Goal: Task Accomplishment & Management: Manage account settings

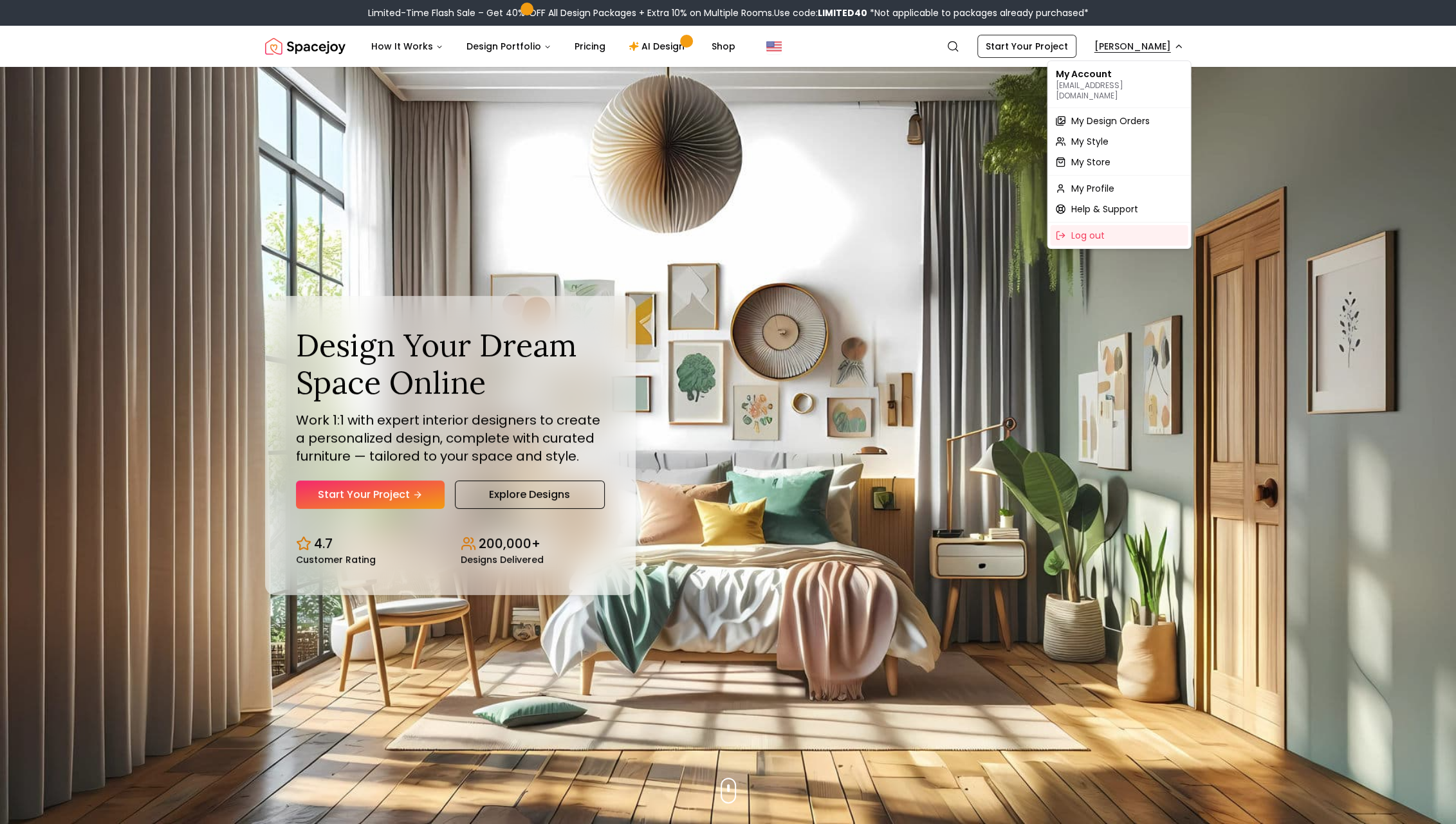
click at [1110, 116] on span "My Design Orders" at bounding box center [1110, 121] width 78 height 13
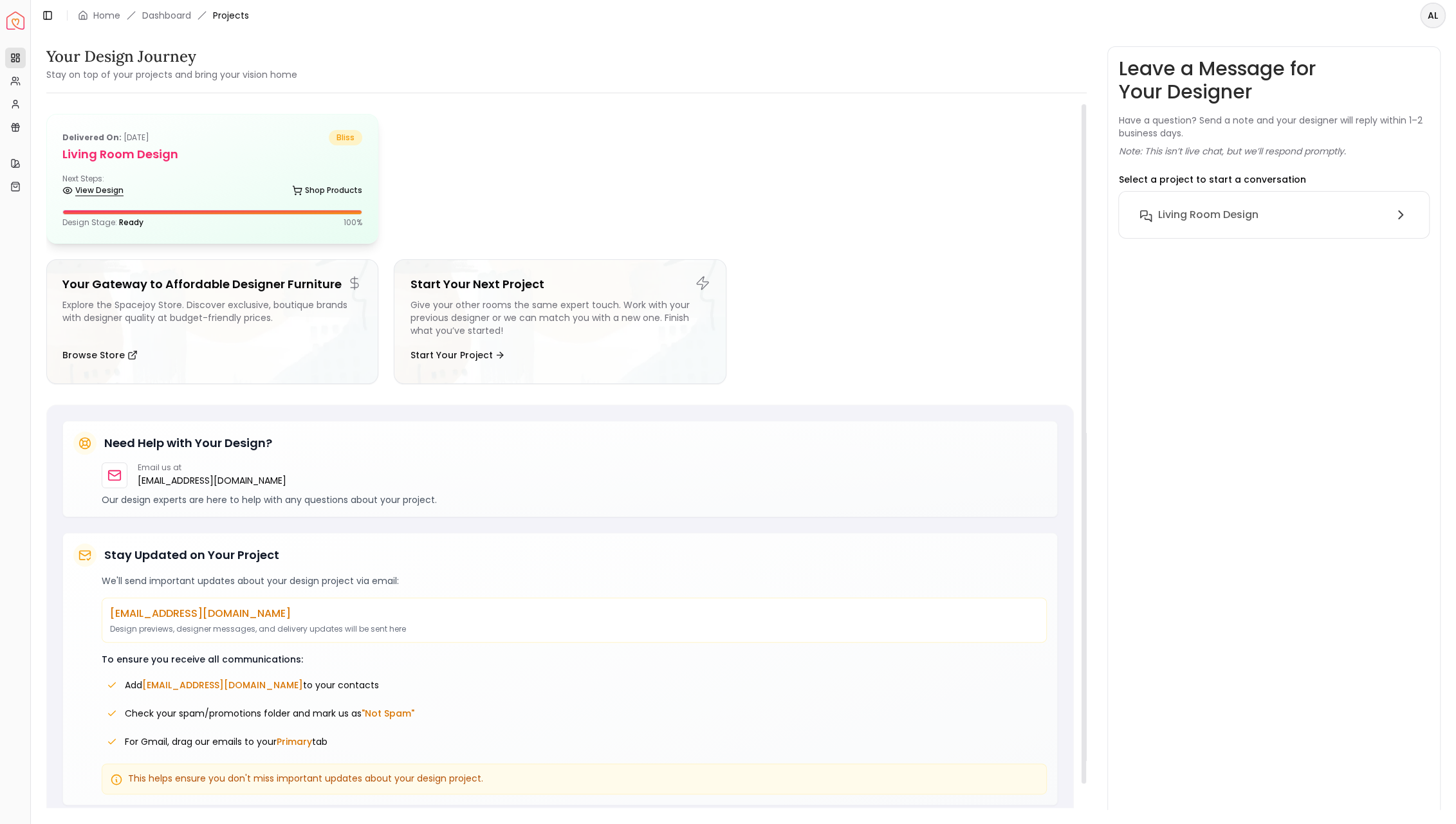
click at [90, 190] on link "View Design" at bounding box center [93, 191] width 61 height 18
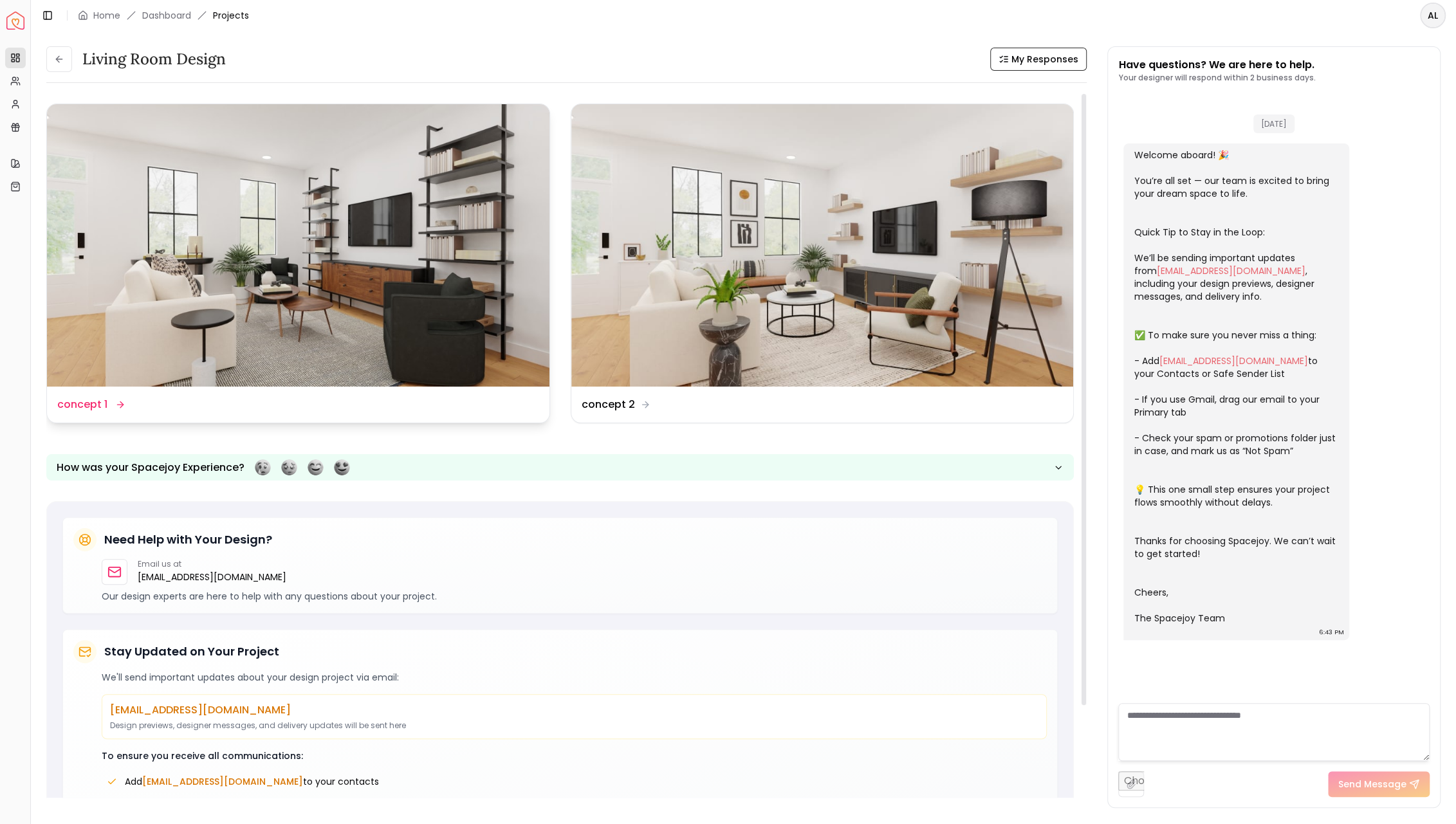
click at [187, 307] on img at bounding box center [298, 245] width 502 height 282
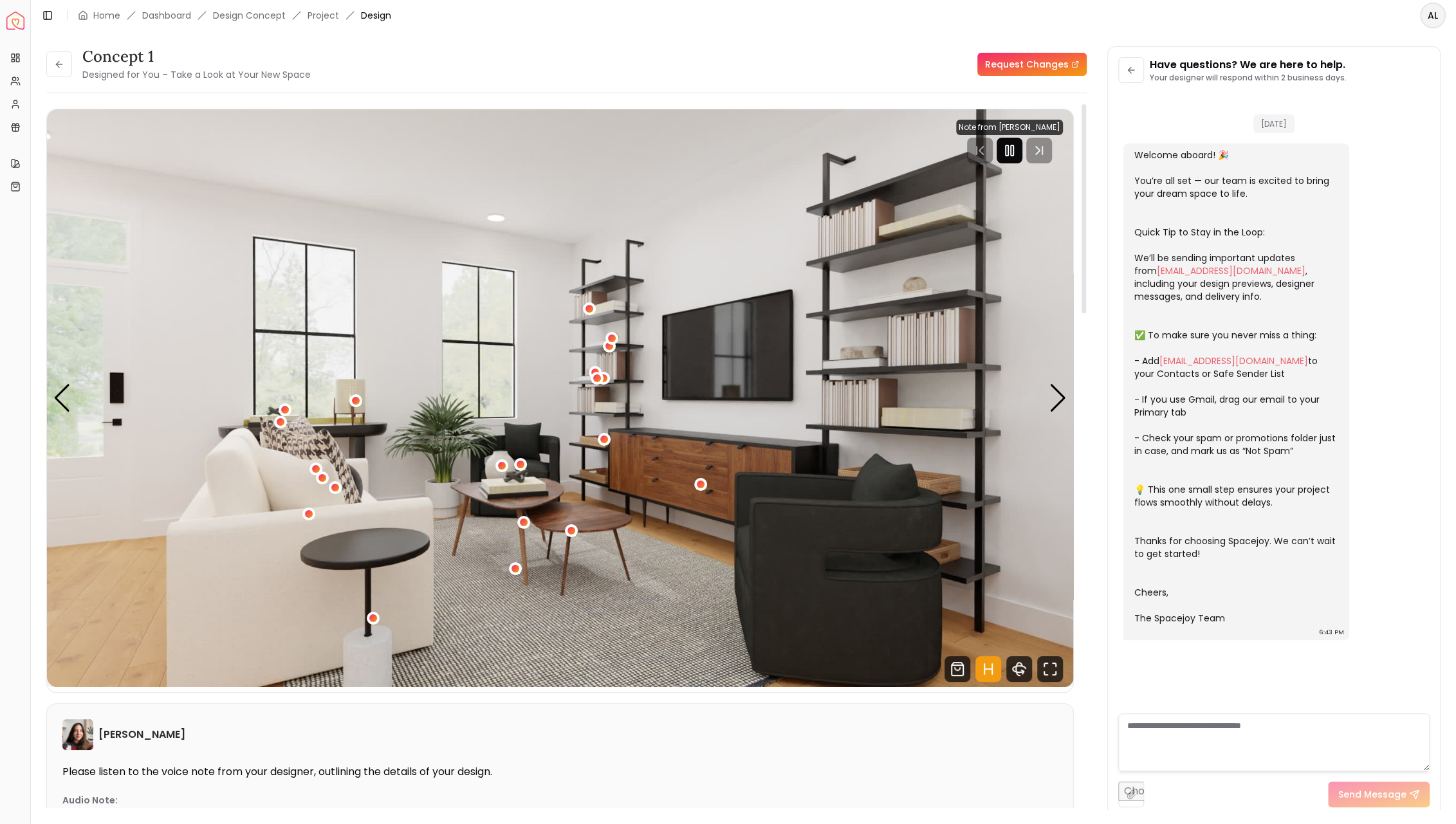
click at [1013, 144] on icon "Pause" at bounding box center [1009, 151] width 15 height 15
click at [58, 68] on icon at bounding box center [60, 65] width 11 height 11
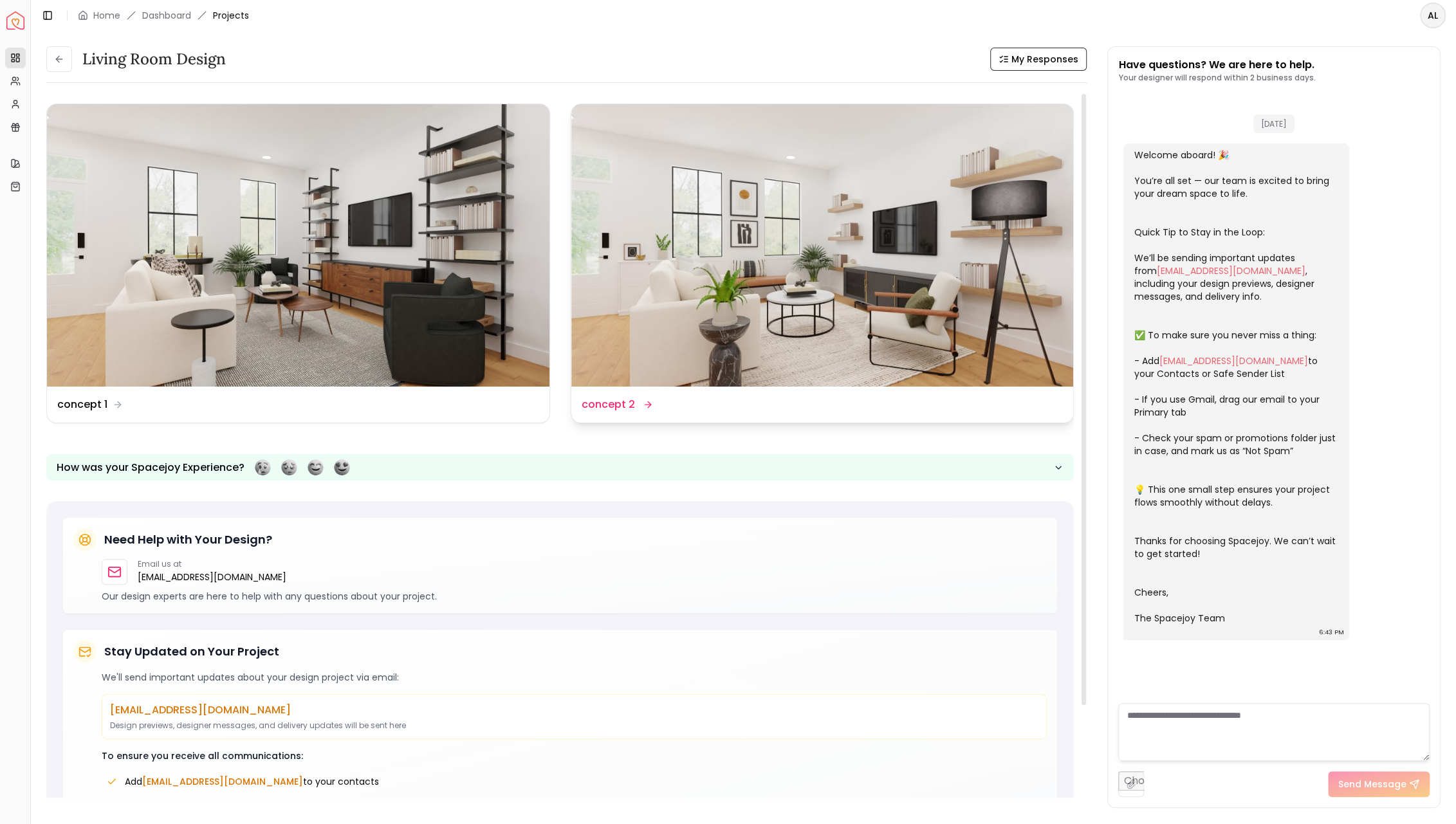
click at [646, 404] on icon at bounding box center [648, 404] width 6 height 0
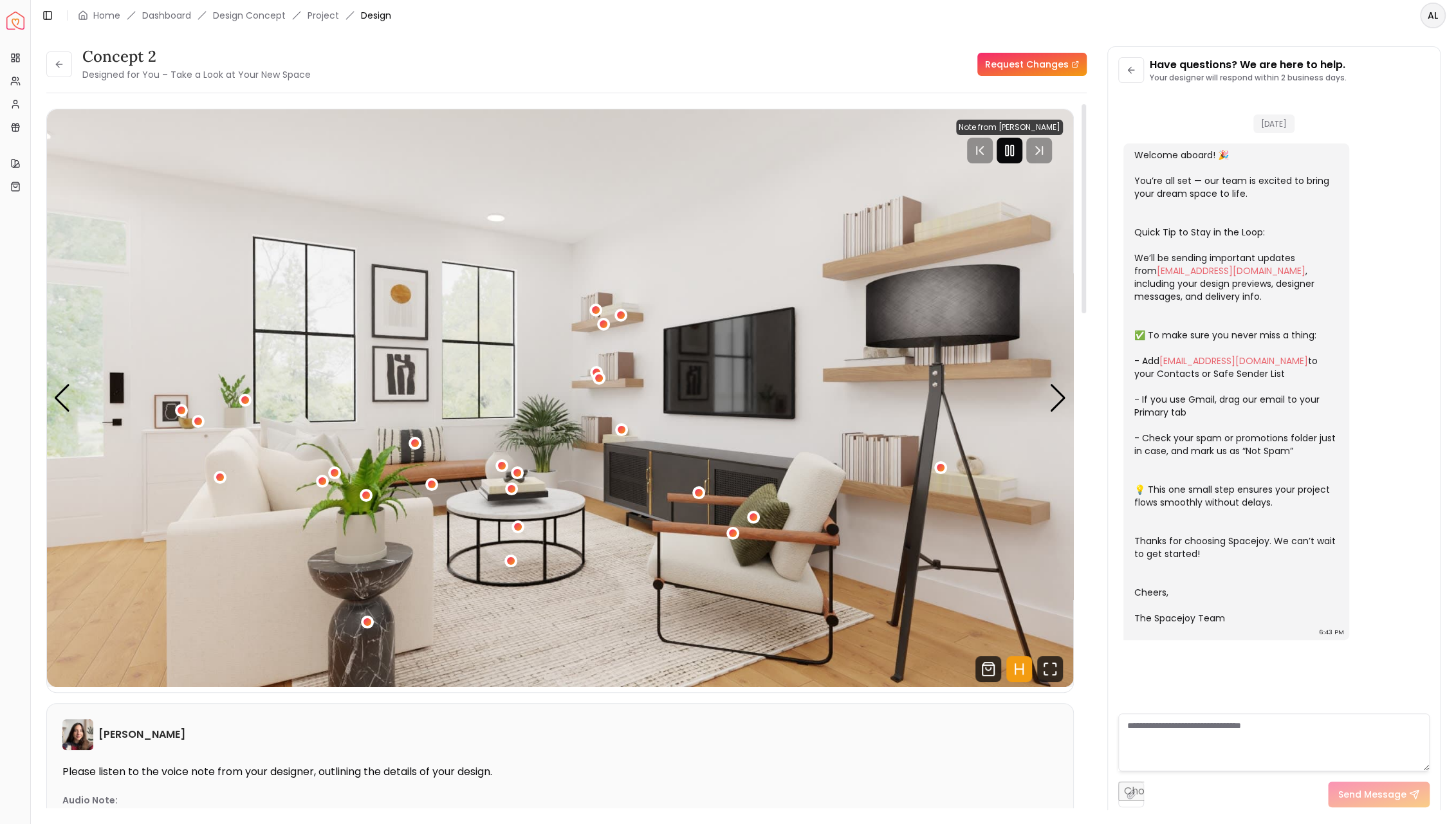
click at [1014, 157] on icon "Pause" at bounding box center [1009, 151] width 15 height 15
click at [1060, 397] on div "Next slide" at bounding box center [1058, 398] width 17 height 29
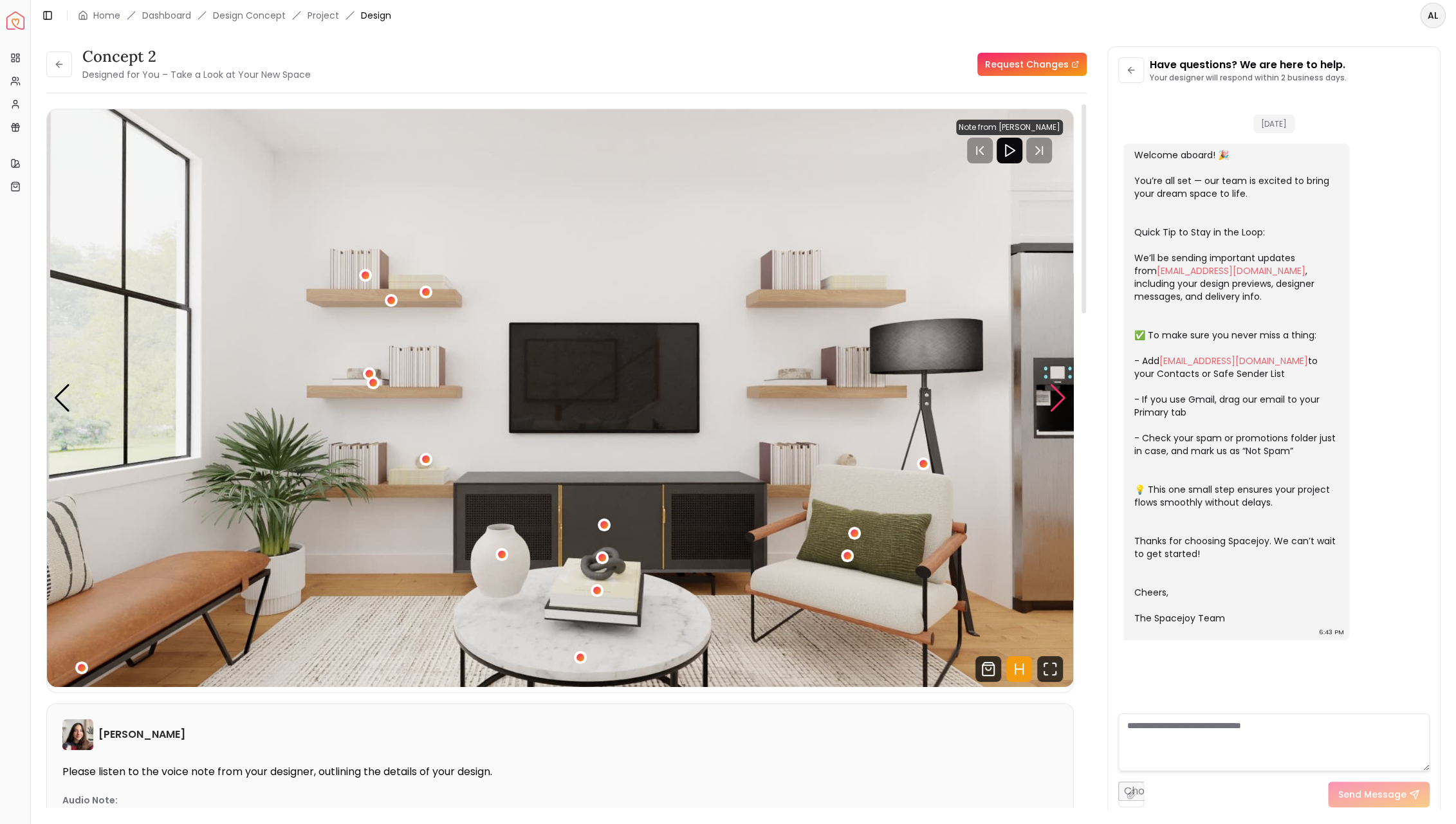
click at [1060, 397] on div "Next slide" at bounding box center [1058, 398] width 17 height 29
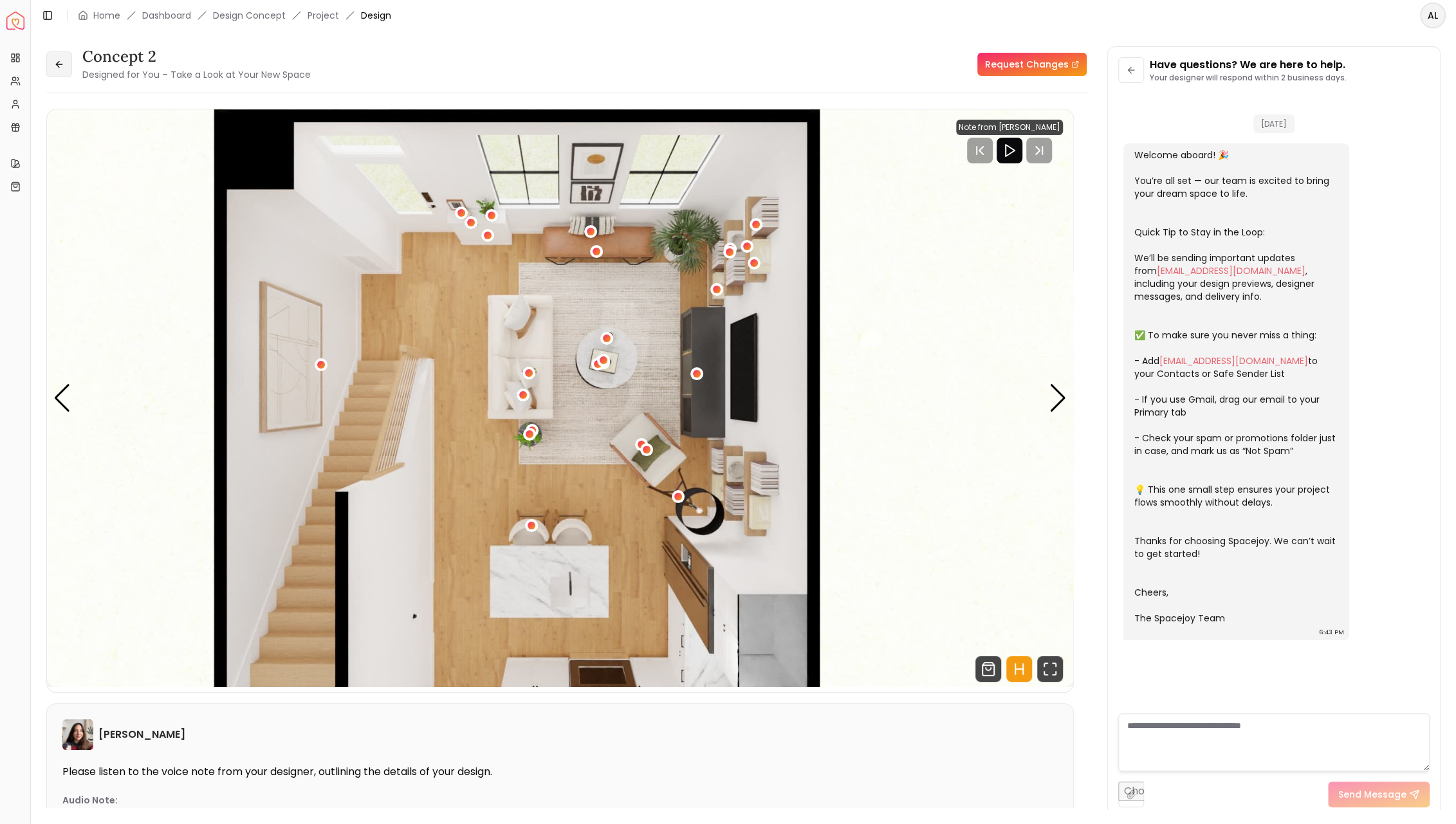
click at [55, 69] on icon at bounding box center [60, 65] width 11 height 11
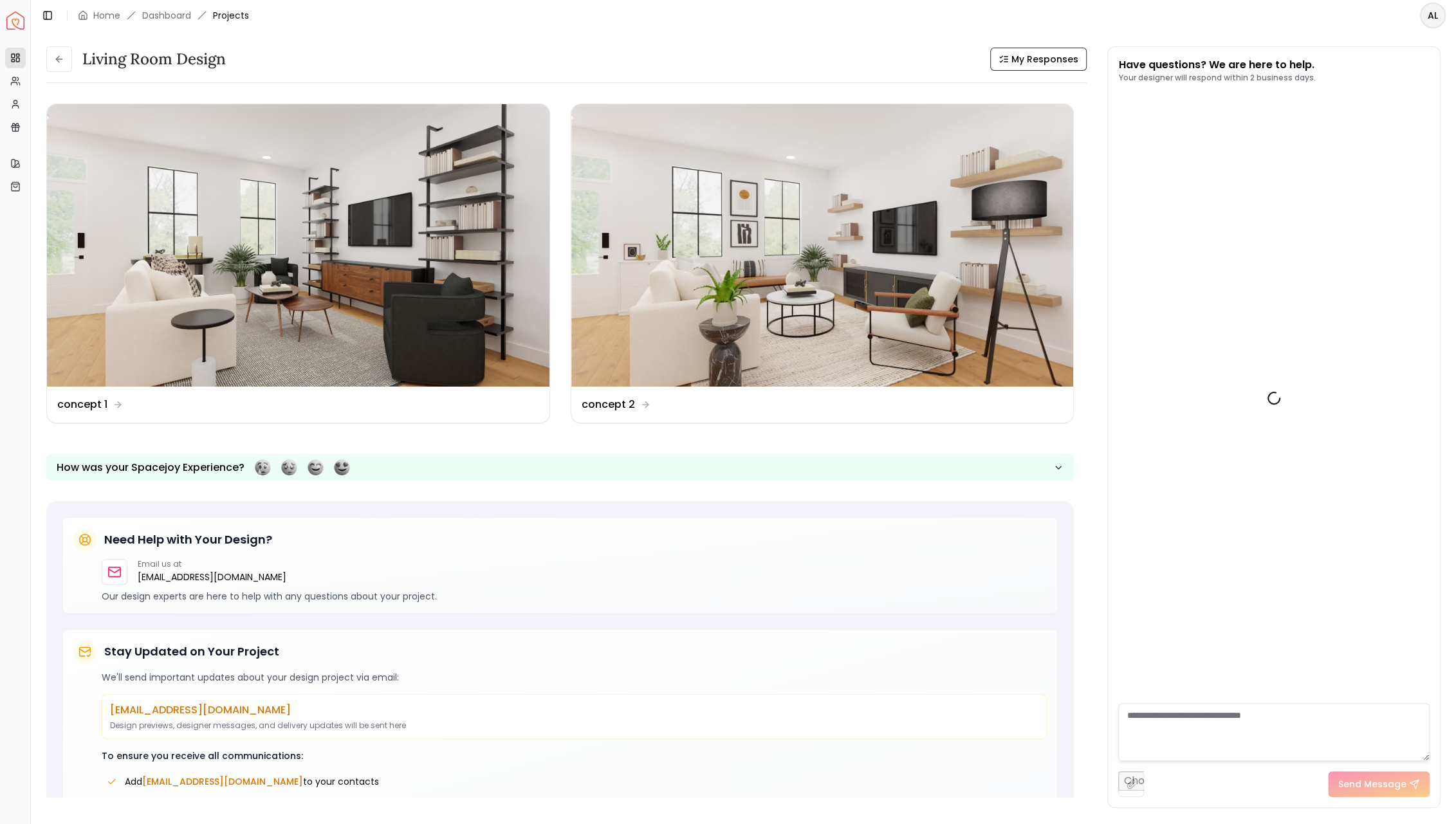
click at [55, 69] on button at bounding box center [59, 59] width 26 height 26
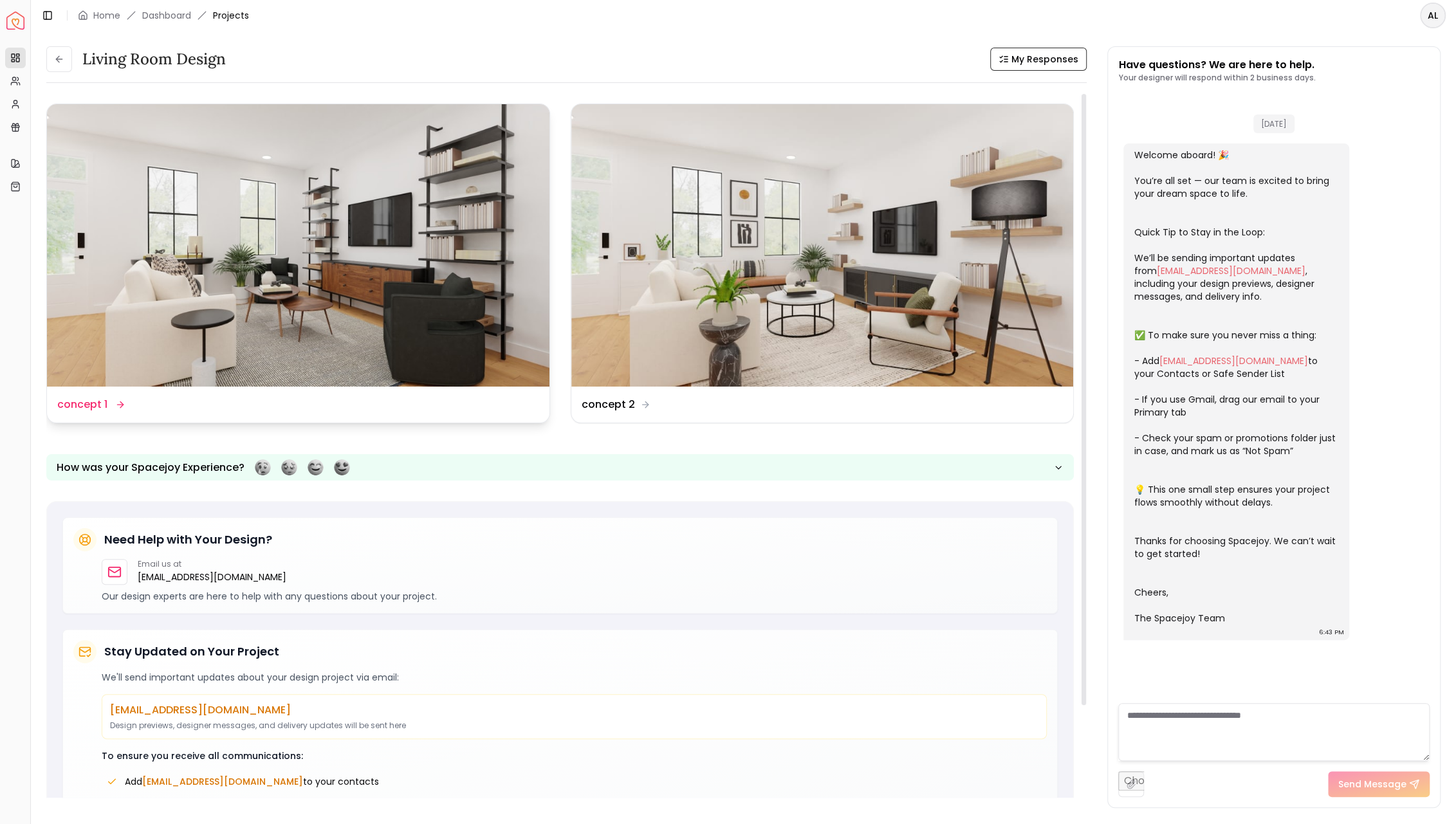
click at [120, 399] on div "Design Name concept 1" at bounding box center [90, 404] width 66 height 15
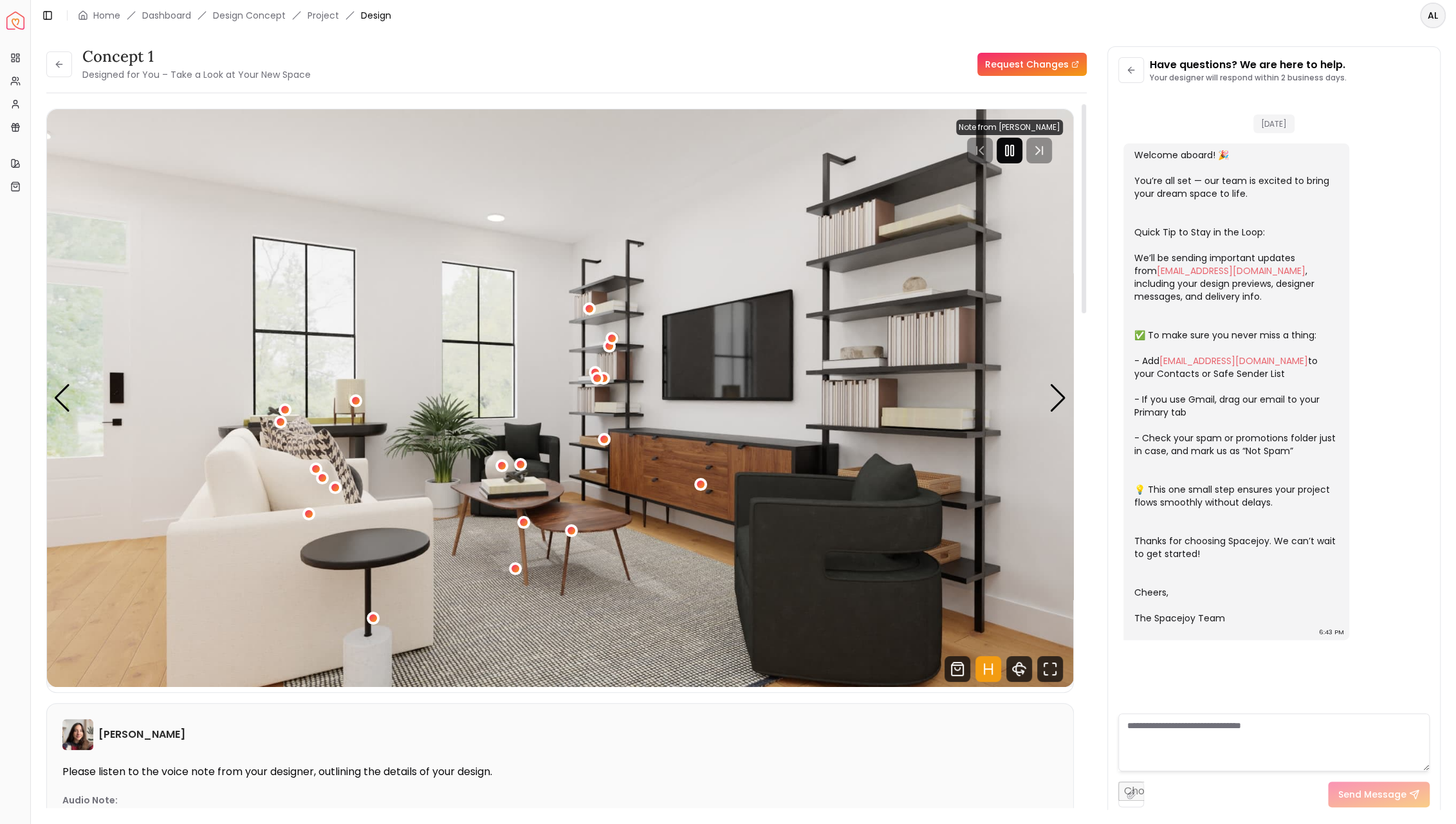
click at [1006, 149] on icon "Pause" at bounding box center [1009, 151] width 15 height 15
click at [1060, 401] on div "Next slide" at bounding box center [1058, 398] width 17 height 29
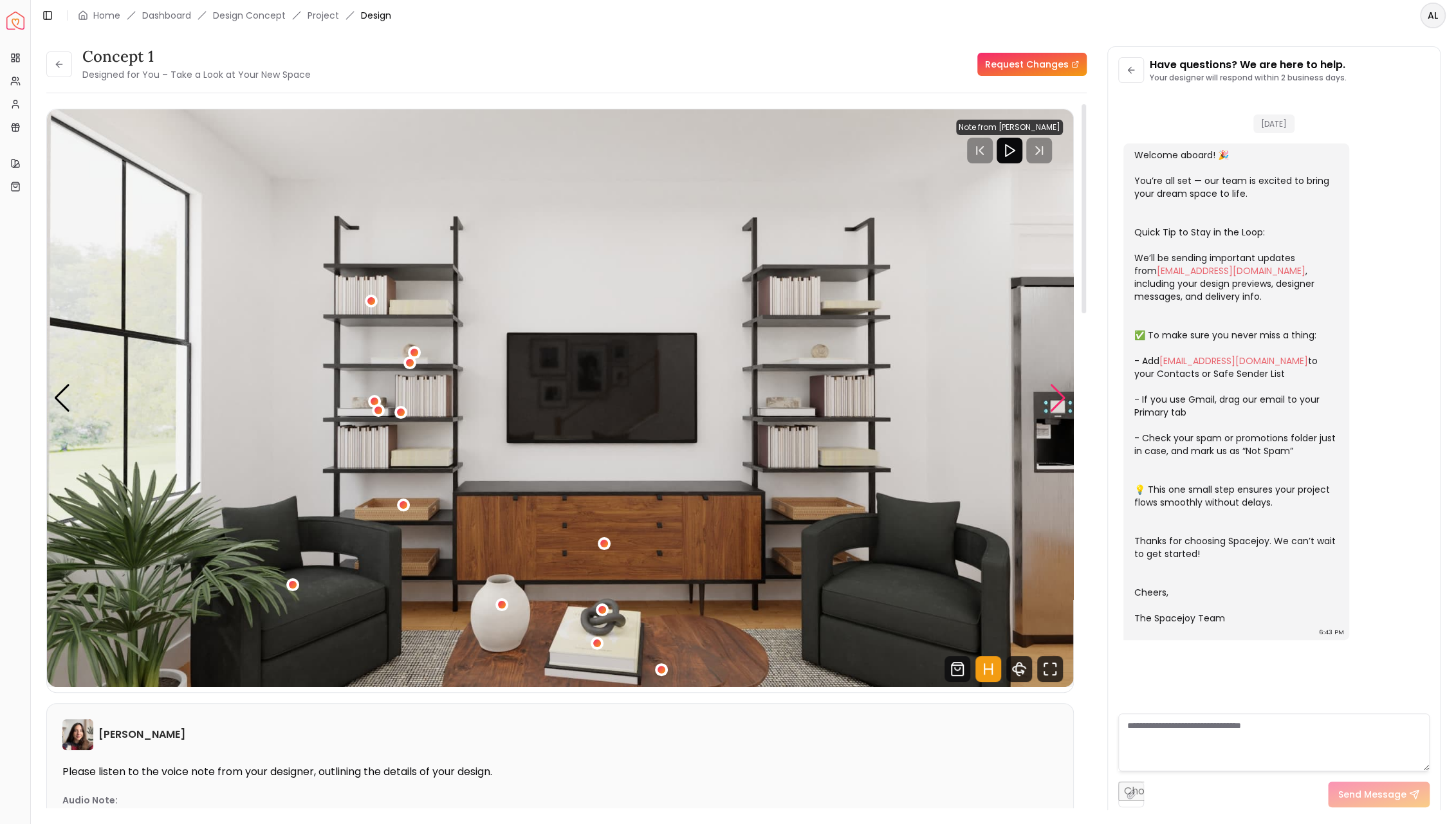
click at [1060, 401] on div "Next slide" at bounding box center [1058, 398] width 17 height 29
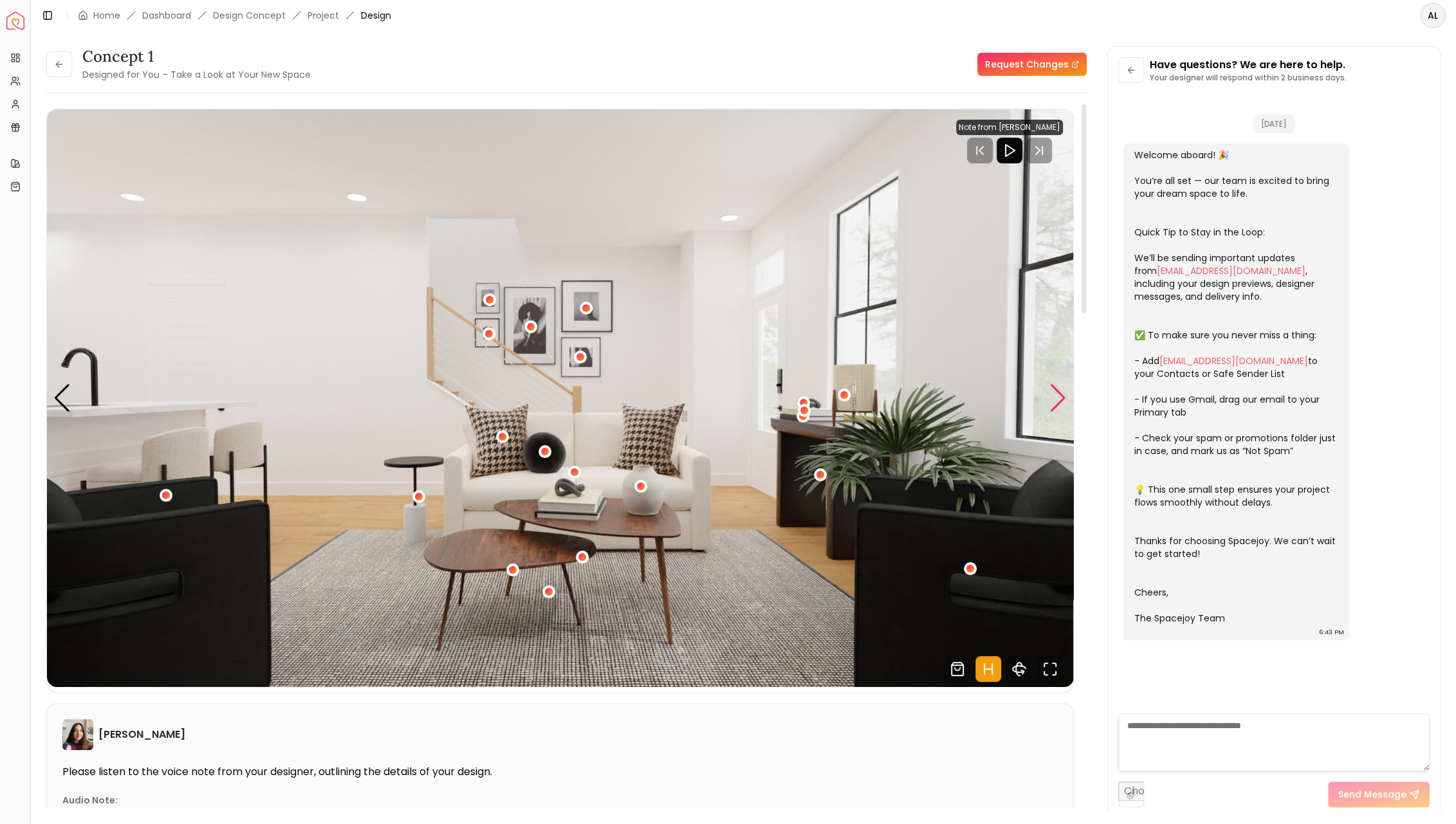
click at [1060, 401] on div "Next slide" at bounding box center [1058, 398] width 17 height 29
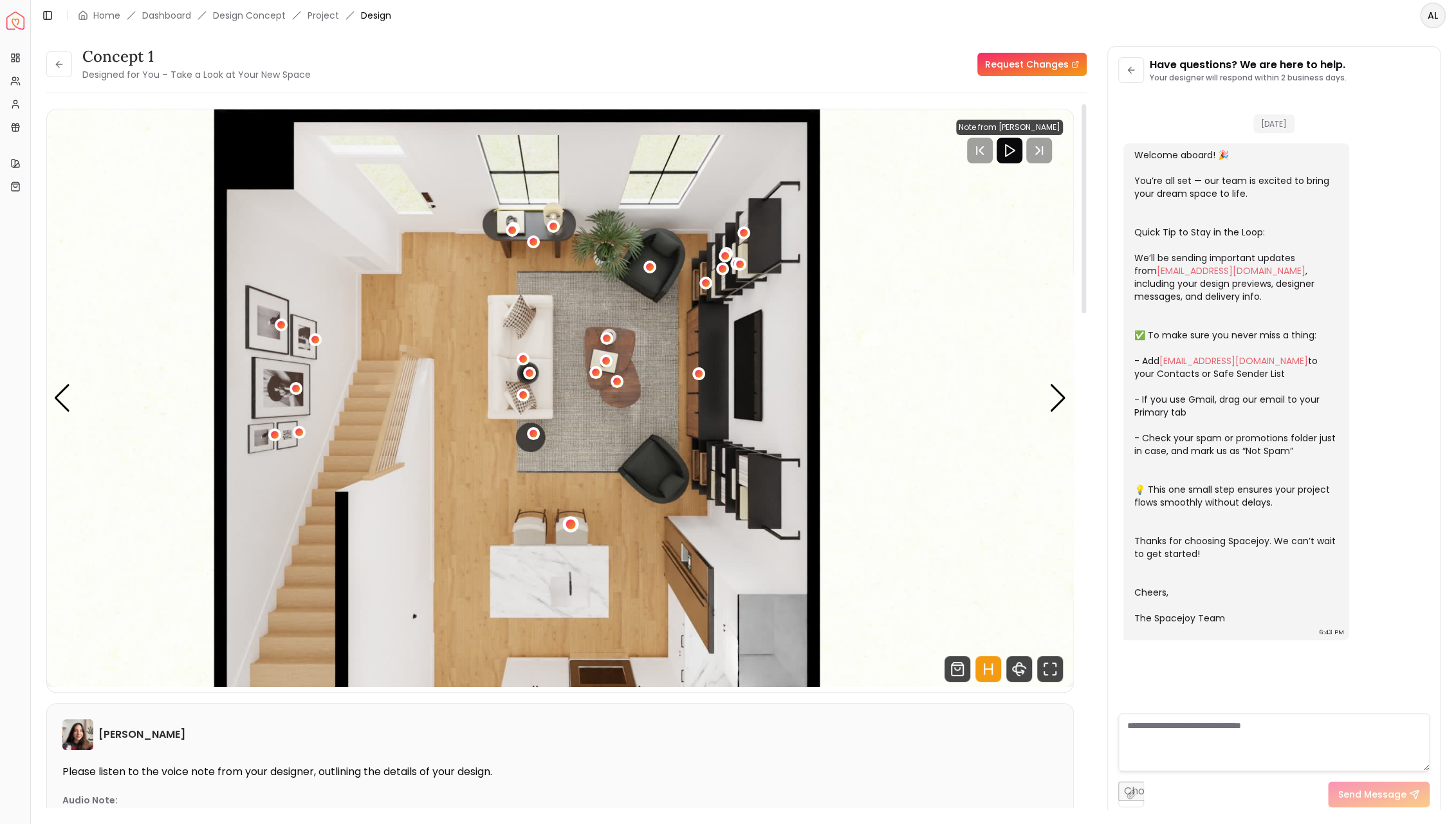
click at [568, 528] on div "4 / 4" at bounding box center [571, 524] width 10 height 10
click at [56, 397] on div "Previous slide" at bounding box center [62, 398] width 17 height 29
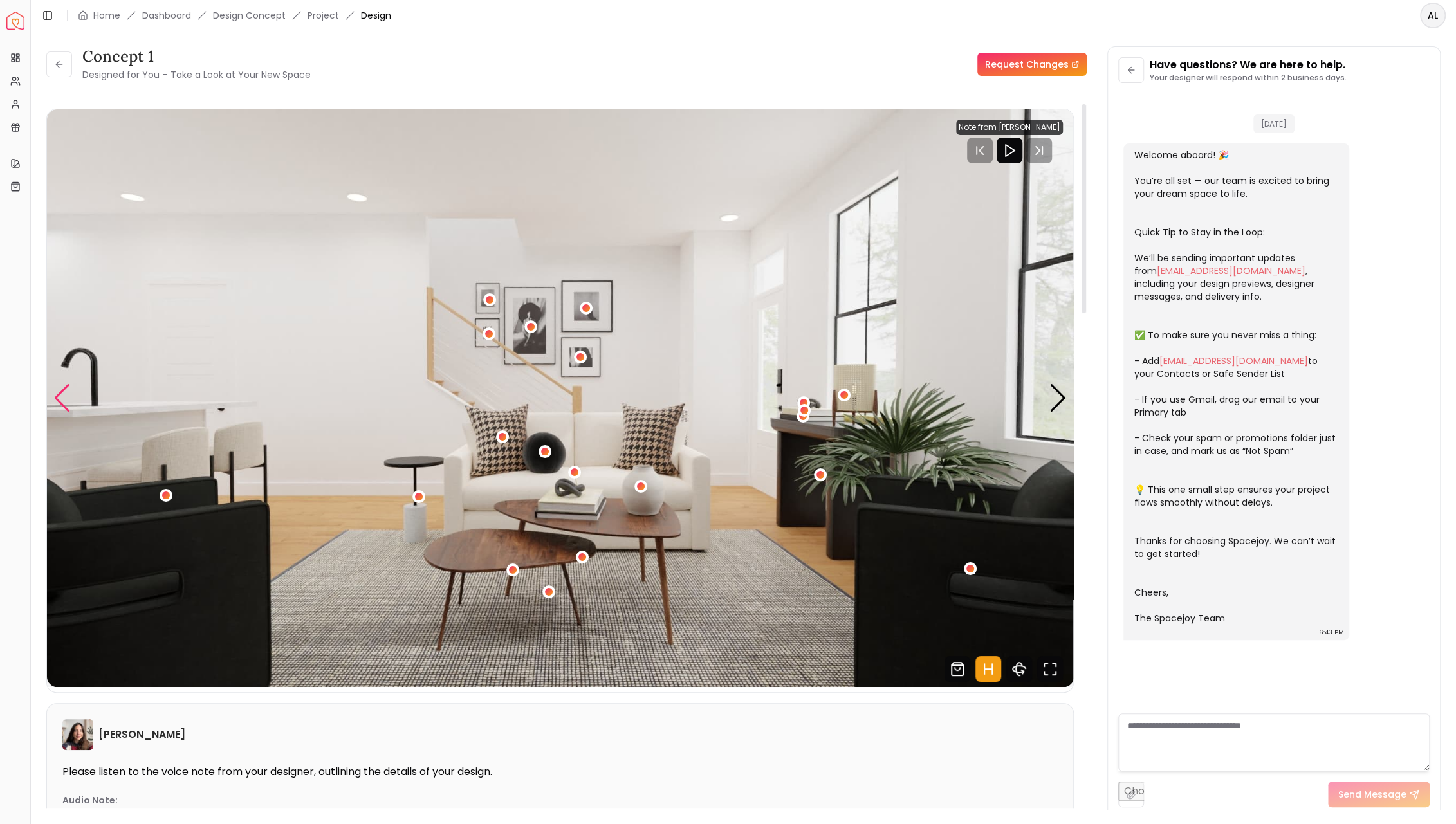
click at [55, 397] on div "Previous slide" at bounding box center [62, 398] width 17 height 29
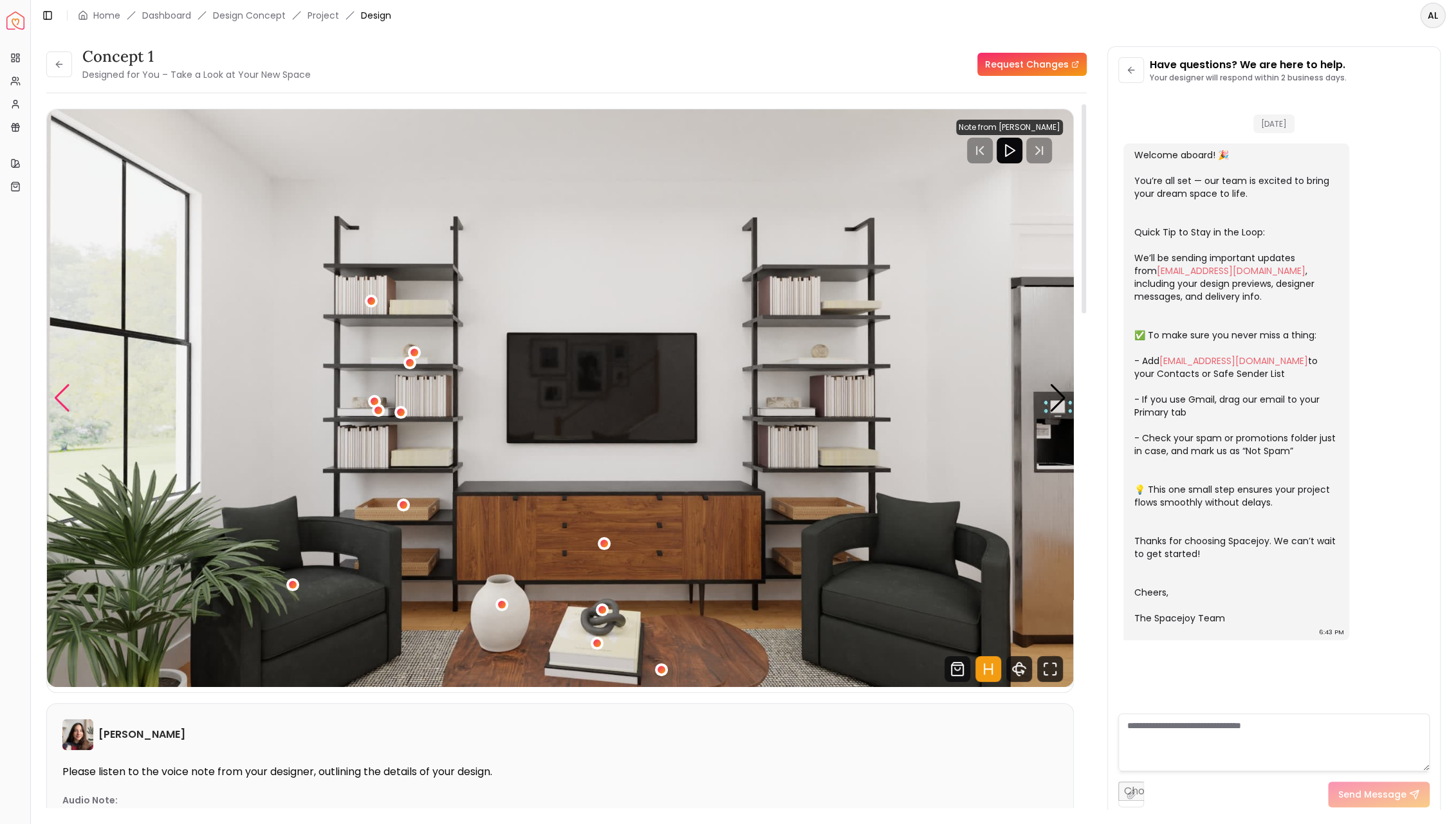
click at [55, 397] on div "Previous slide" at bounding box center [62, 398] width 17 height 29
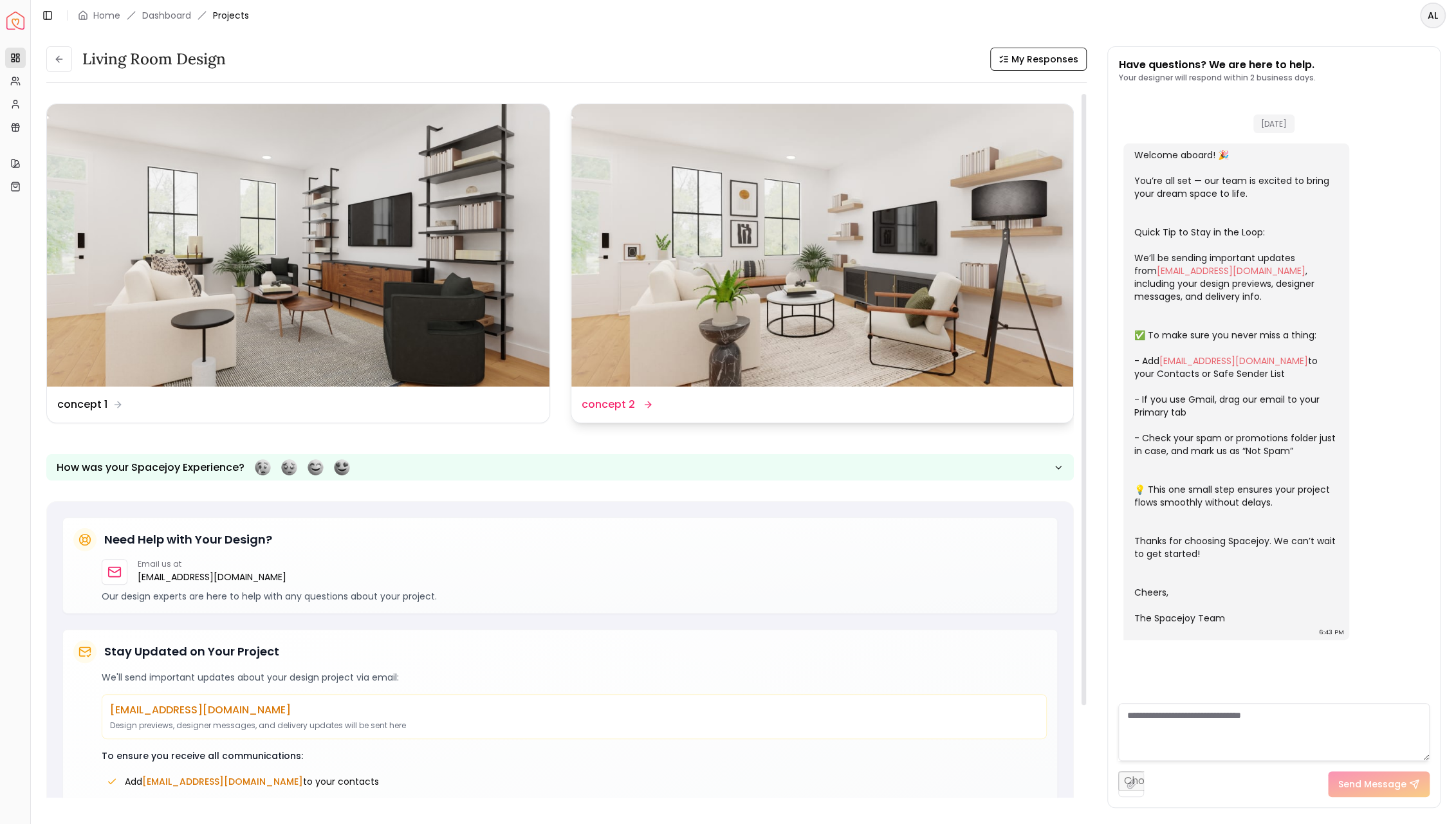
click at [796, 315] on img at bounding box center [822, 245] width 502 height 282
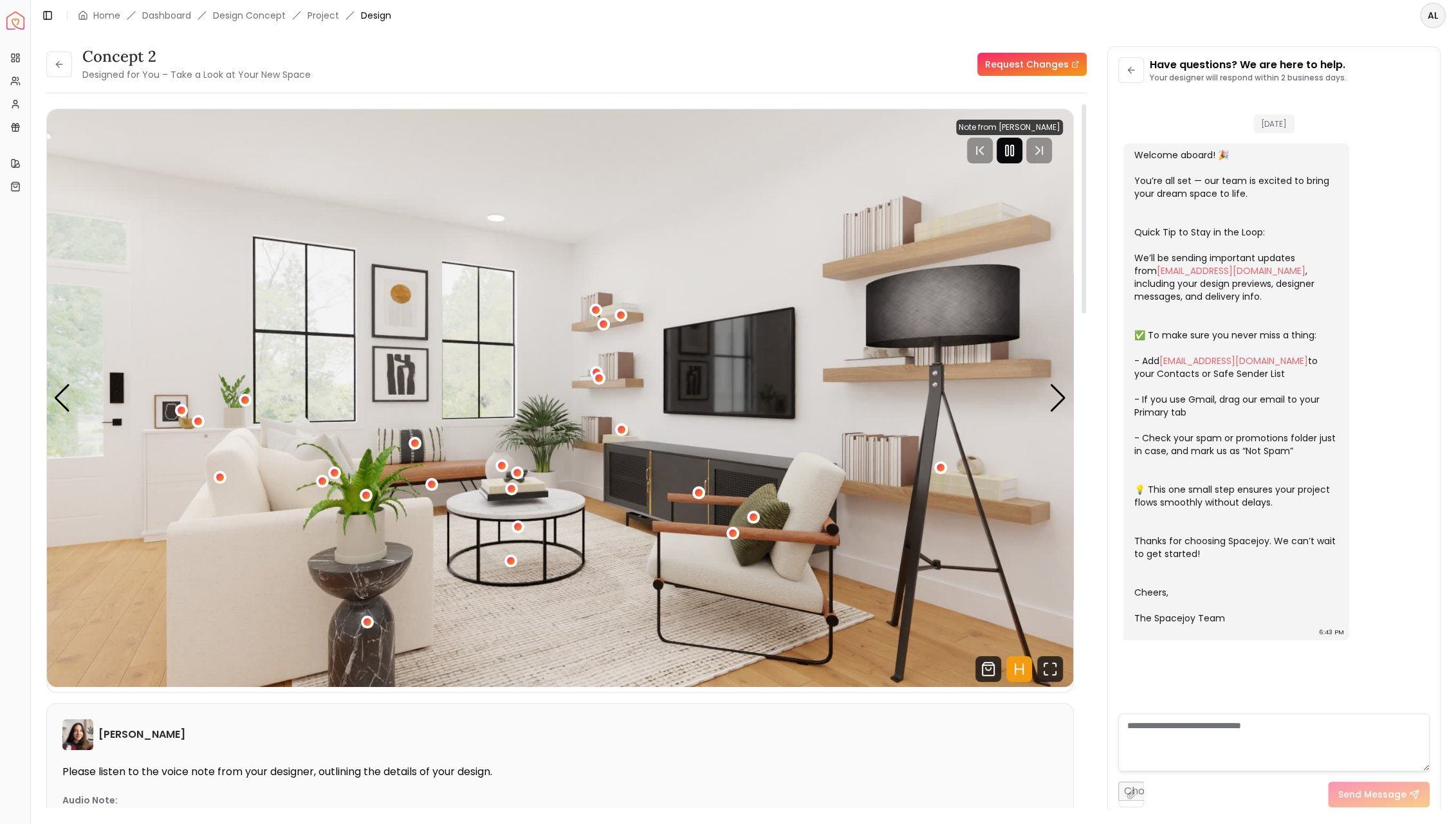
click at [1012, 151] on icon "Pause" at bounding box center [1009, 151] width 15 height 15
click at [1061, 399] on div "Next slide" at bounding box center [1058, 398] width 17 height 29
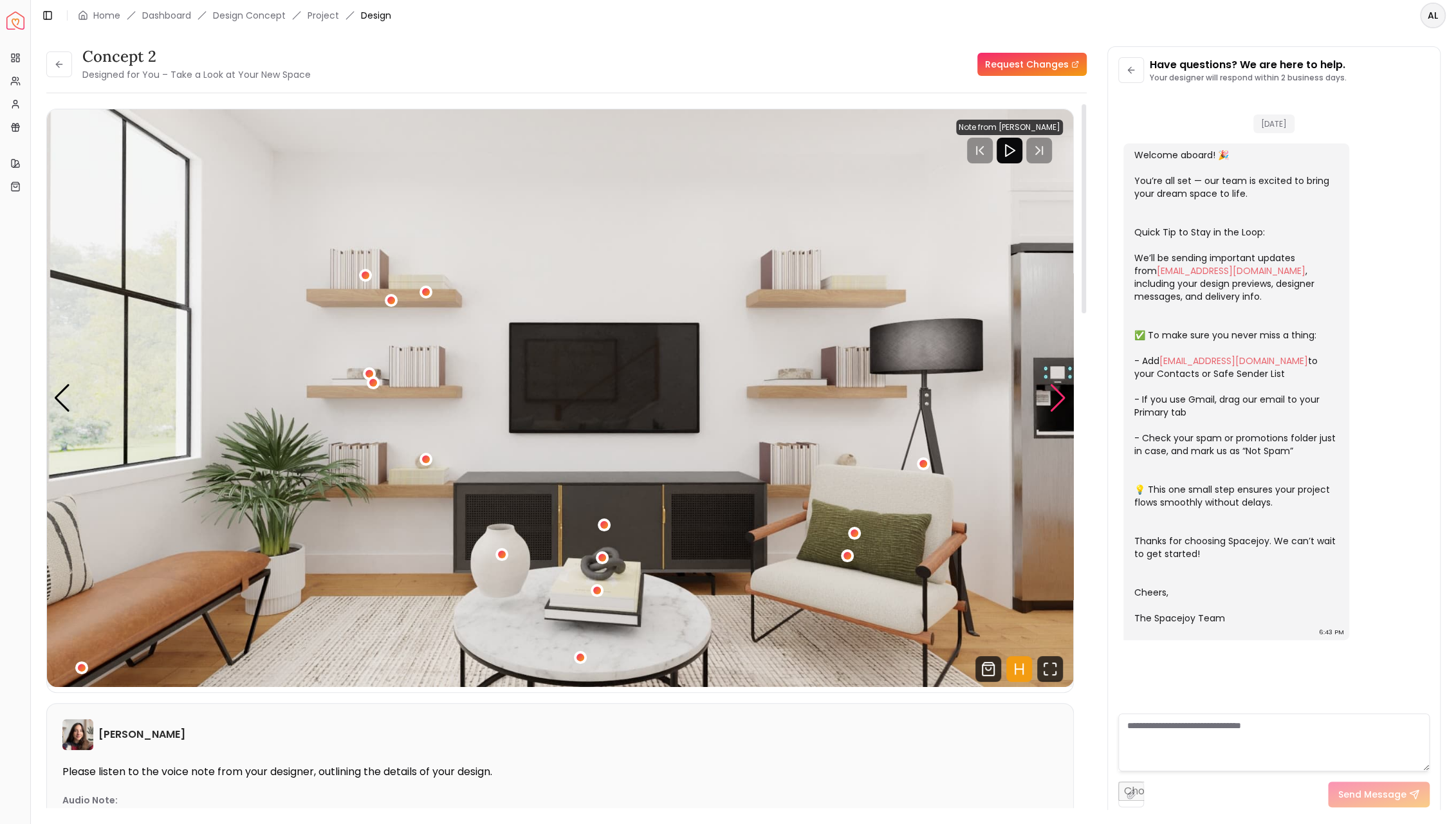
click at [1061, 399] on div "Next slide" at bounding box center [1058, 398] width 17 height 29
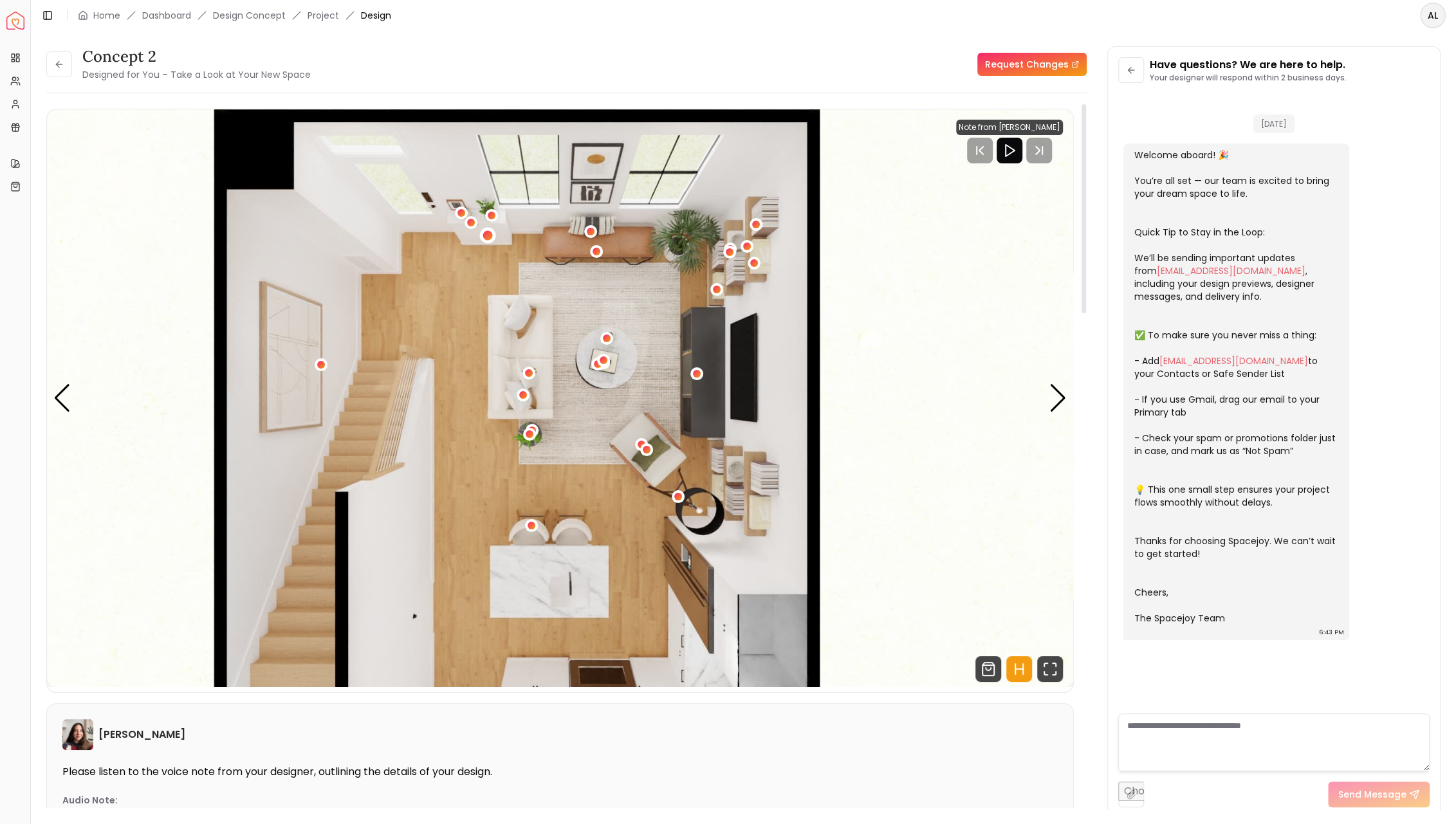
click at [486, 238] on div "3 / 4" at bounding box center [487, 235] width 10 height 10
click at [461, 231] on img "3 / 4" at bounding box center [560, 398] width 1027 height 578
click at [472, 219] on div "3 / 4" at bounding box center [471, 223] width 10 height 10
click at [434, 396] on img "3 / 4" at bounding box center [560, 398] width 1027 height 578
click at [531, 528] on div "3 / 4" at bounding box center [531, 525] width 10 height 10
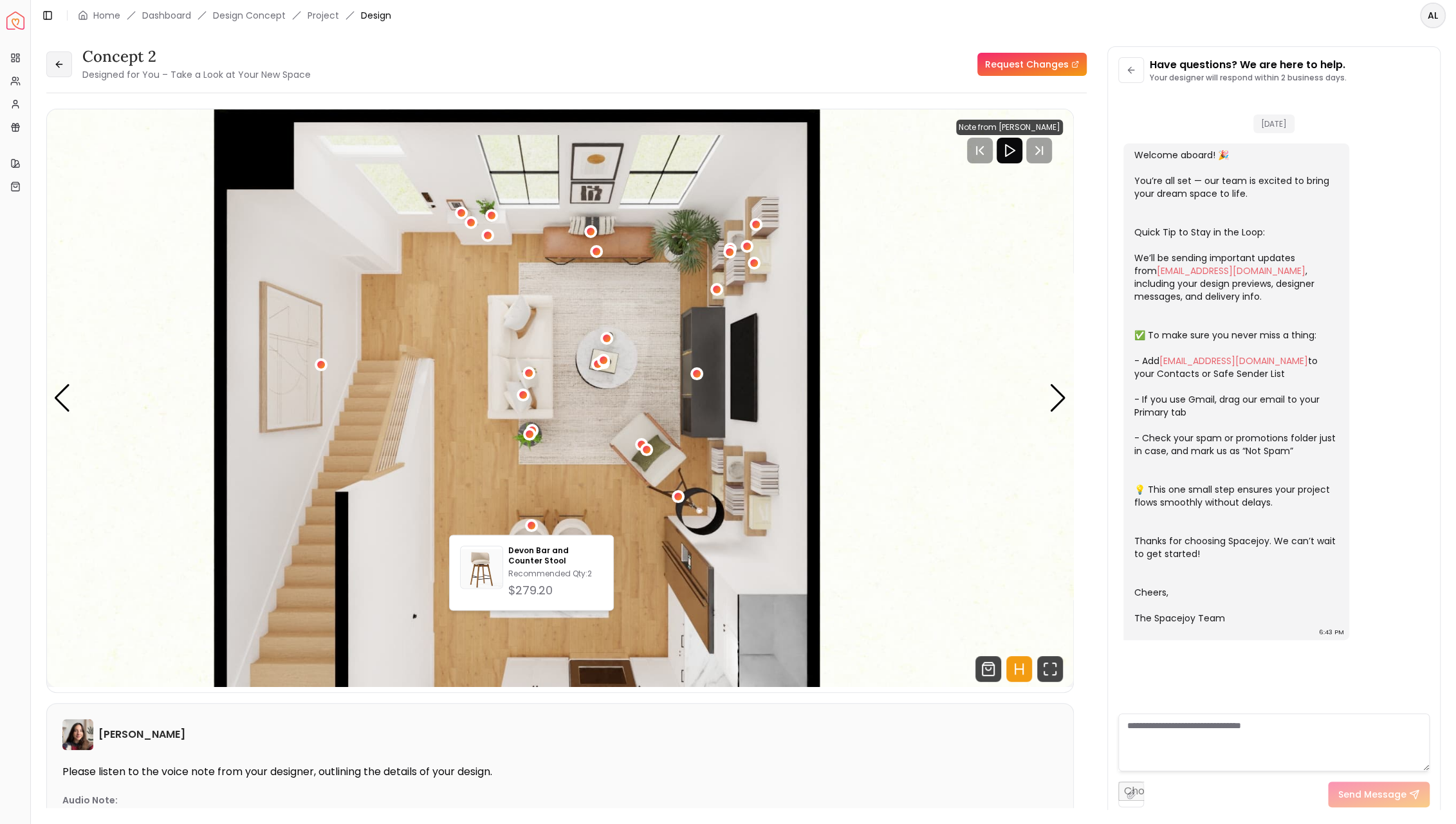
click at [59, 64] on icon at bounding box center [59, 64] width 6 height 0
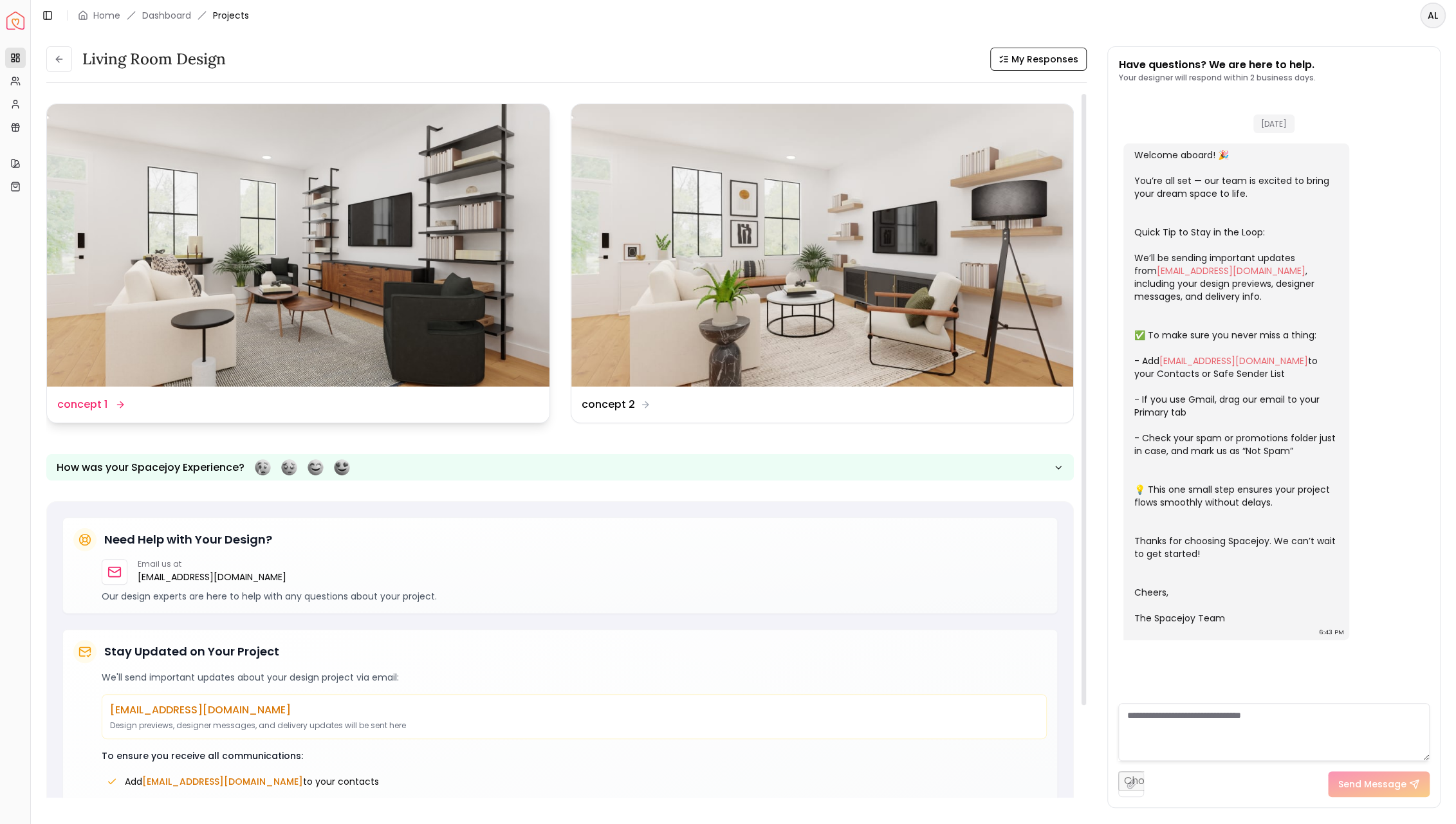
click at [200, 253] on img at bounding box center [298, 245] width 502 height 282
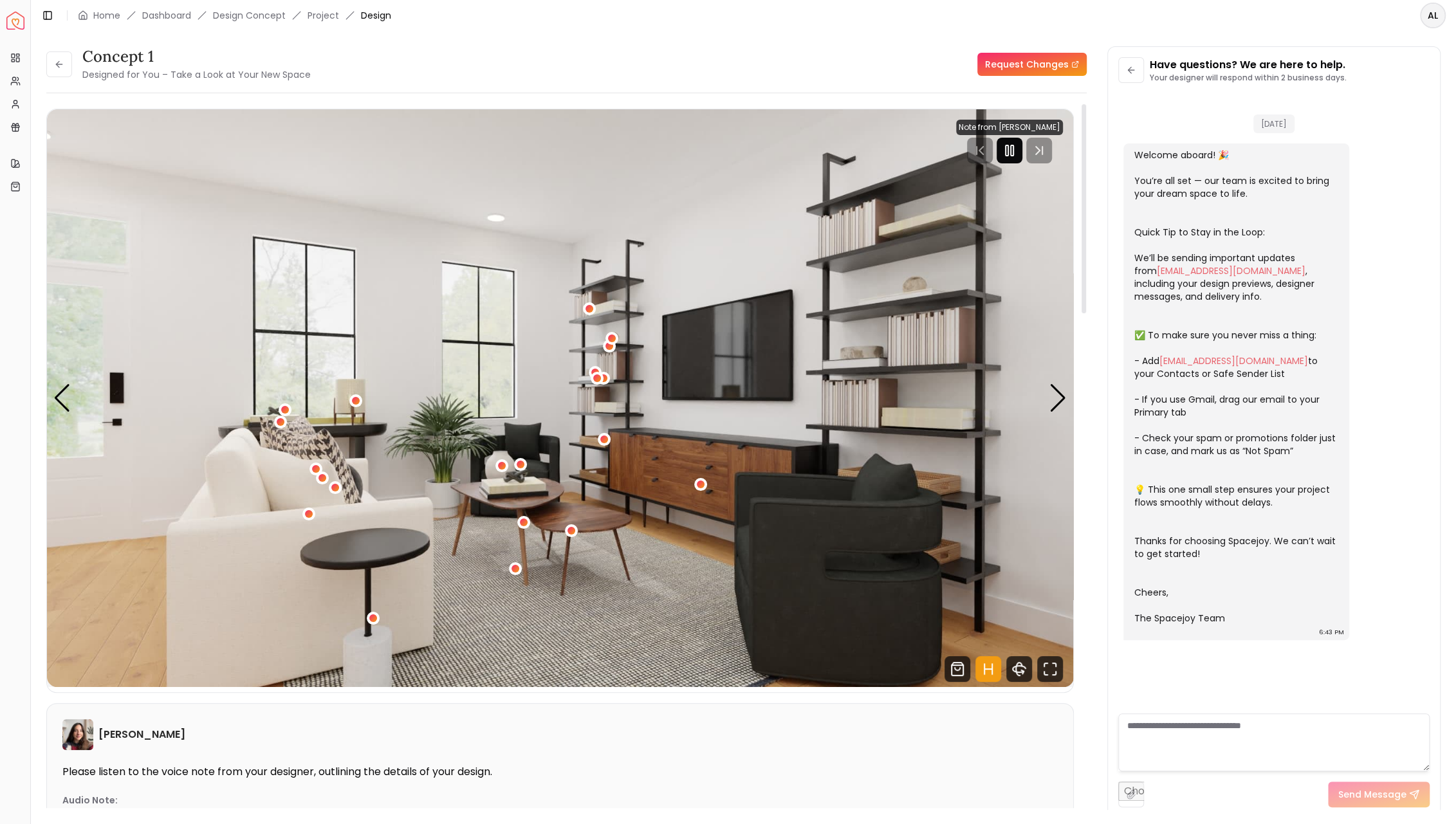
click at [1006, 142] on div at bounding box center [1009, 151] width 26 height 26
click at [1058, 396] on div "Next slide" at bounding box center [1058, 398] width 17 height 29
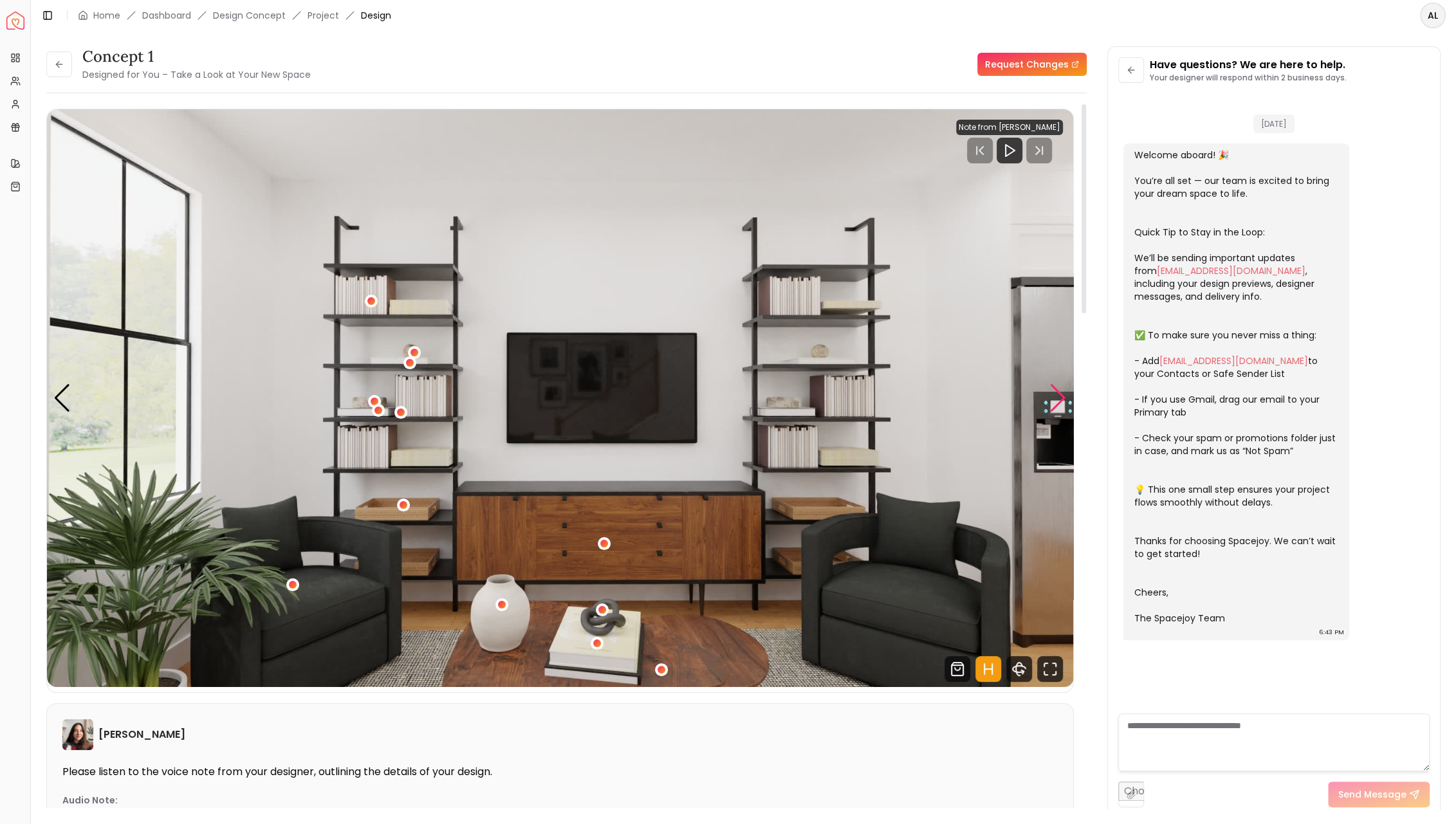
click at [1062, 396] on div "Next slide" at bounding box center [1058, 398] width 17 height 29
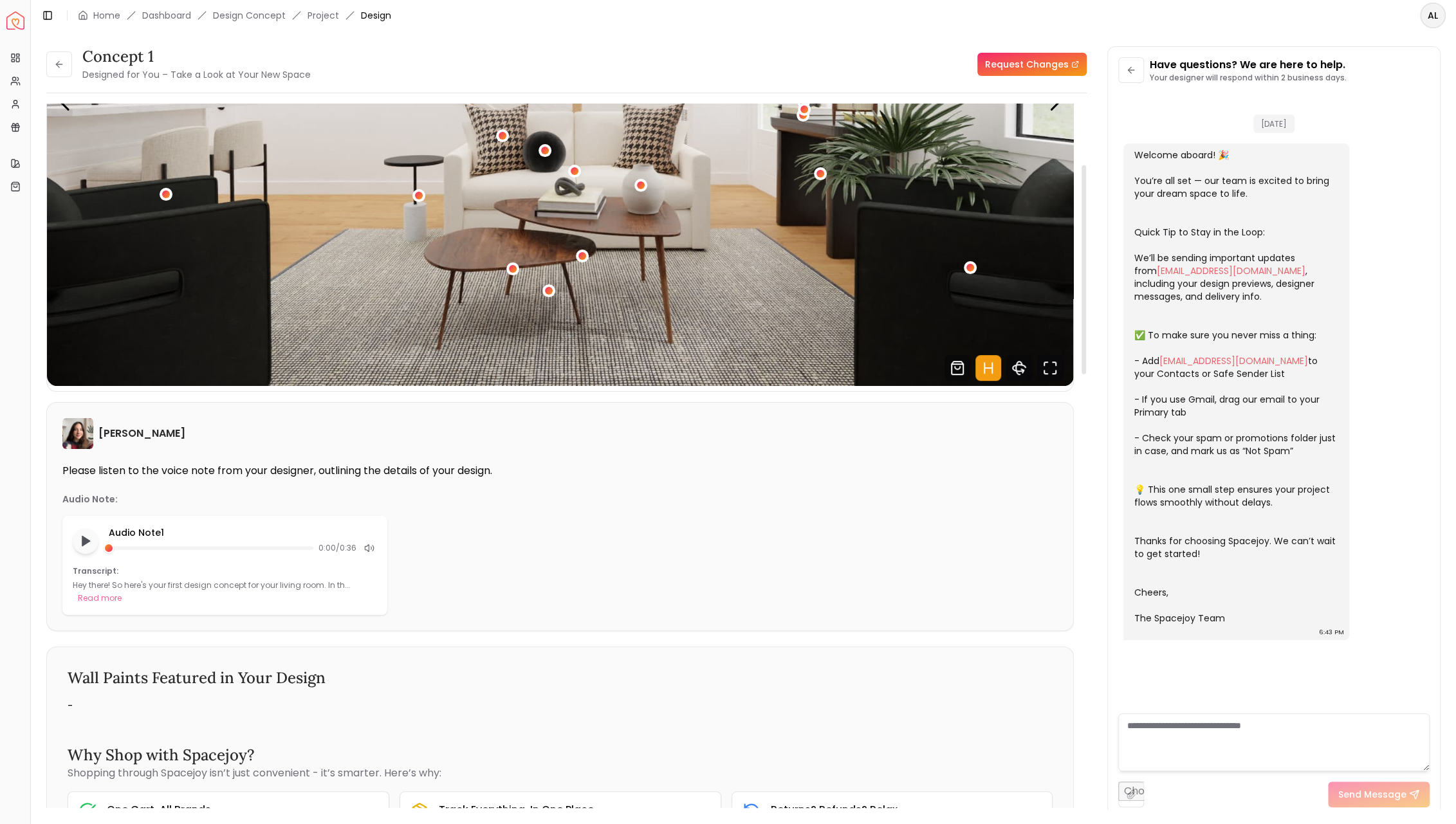
scroll to position [340, 0]
